Goal: Book appointment/travel/reservation

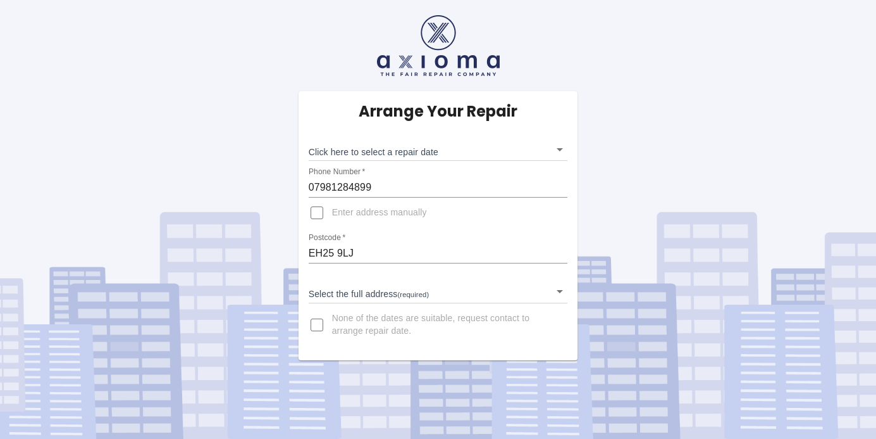
click at [520, 151] on body "Arrange Your Repair Click here to select a repair date ​ Phone Number   * 07981…" at bounding box center [438, 219] width 876 height 439
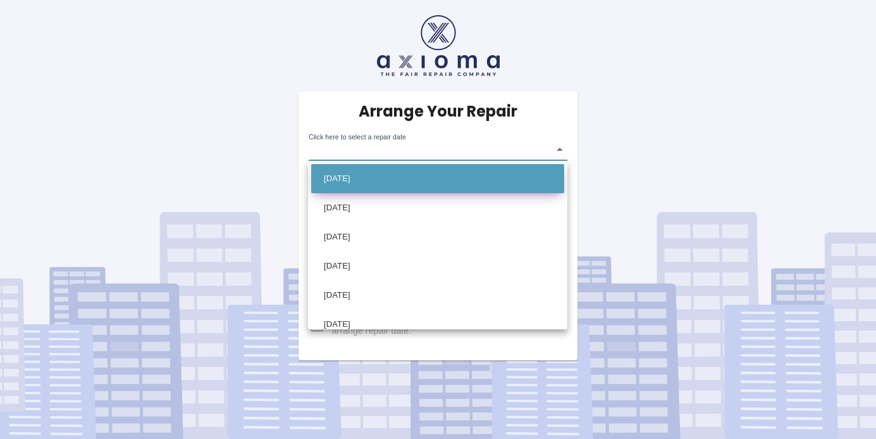
click at [416, 180] on li "[DATE]" at bounding box center [437, 178] width 253 height 29
type input "[DATE]T00:00:00.000Z"
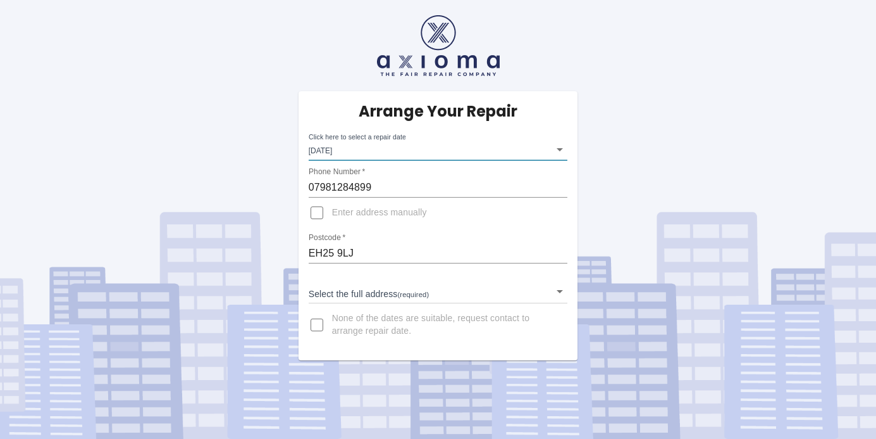
click at [320, 215] on input "Enter address manually" at bounding box center [317, 212] width 30 height 30
checkbox input "true"
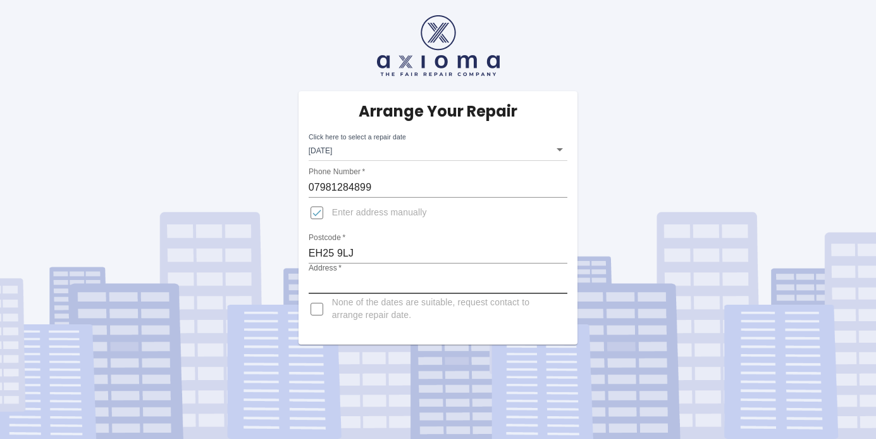
click at [354, 281] on input "Address   *" at bounding box center [438, 283] width 259 height 20
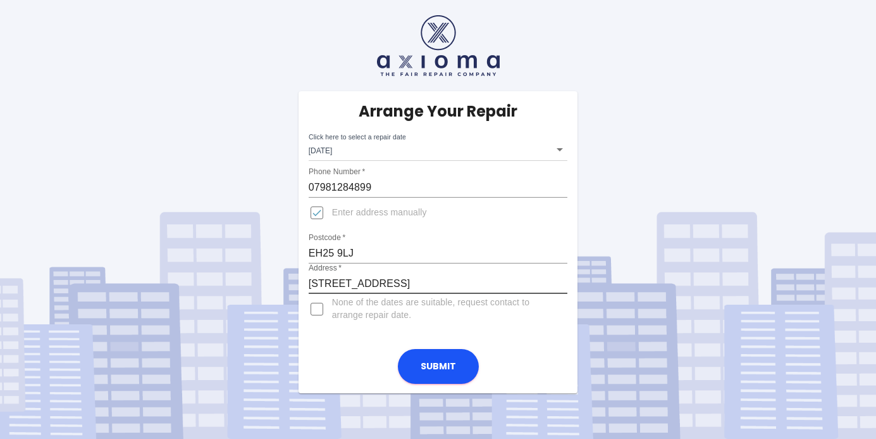
click at [435, 277] on input "[STREET_ADDRESS]" at bounding box center [438, 283] width 259 height 20
type input "[STREET_ADDRESS]"
click at [539, 332] on div "Arrange Your Repair Click here to select a repair date [DATE] [DATE]T00:00:00.0…" at bounding box center [439, 215] width 280 height 248
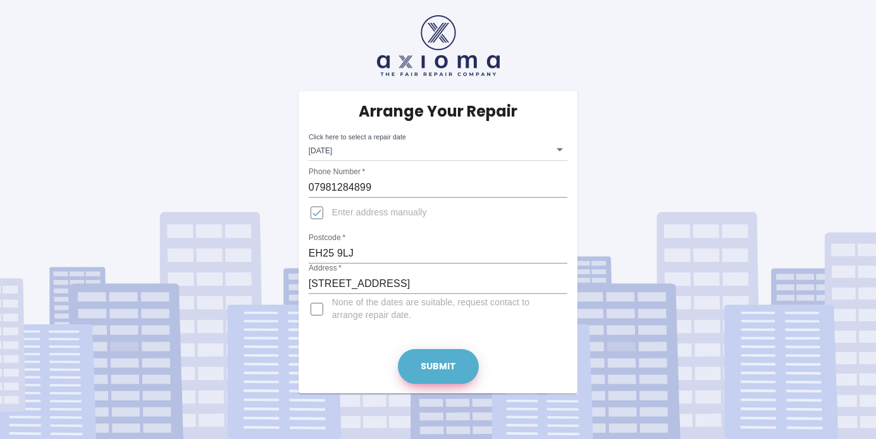
click at [440, 366] on button "Submit" at bounding box center [438, 366] width 81 height 35
